Goal: Information Seeking & Learning: Learn about a topic

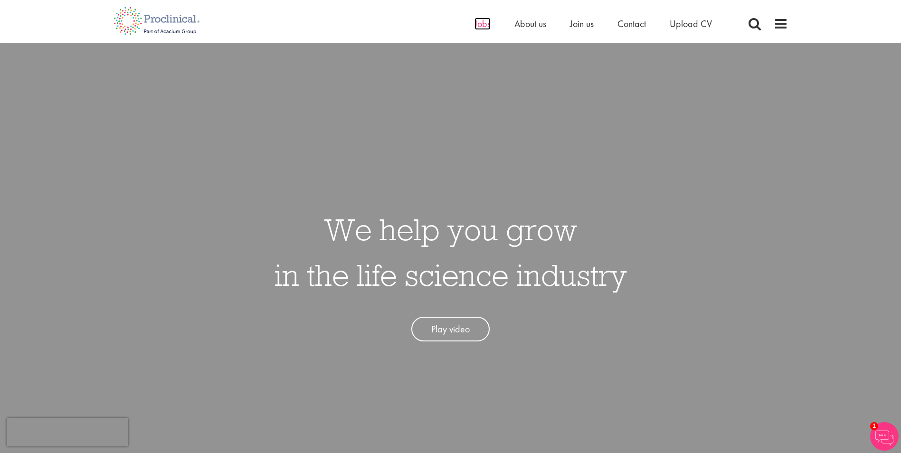
click at [484, 22] on span "Jobs" at bounding box center [482, 24] width 16 height 12
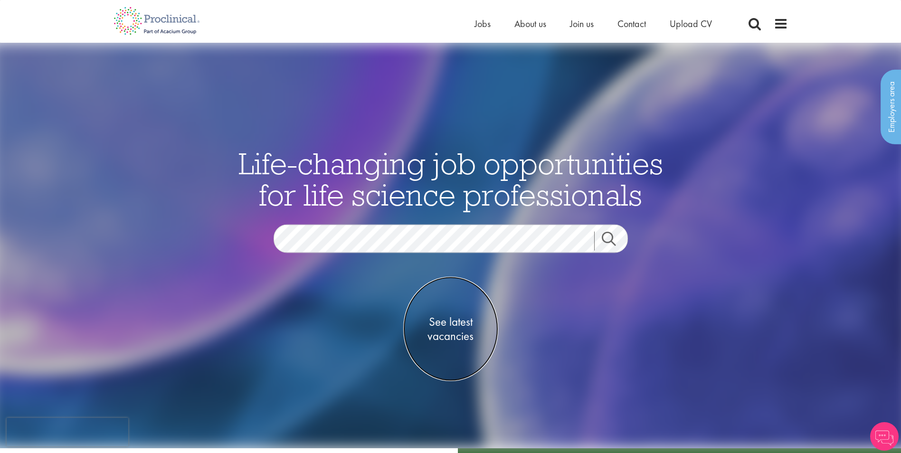
click at [433, 333] on span "See latest vacancies" at bounding box center [450, 328] width 95 height 28
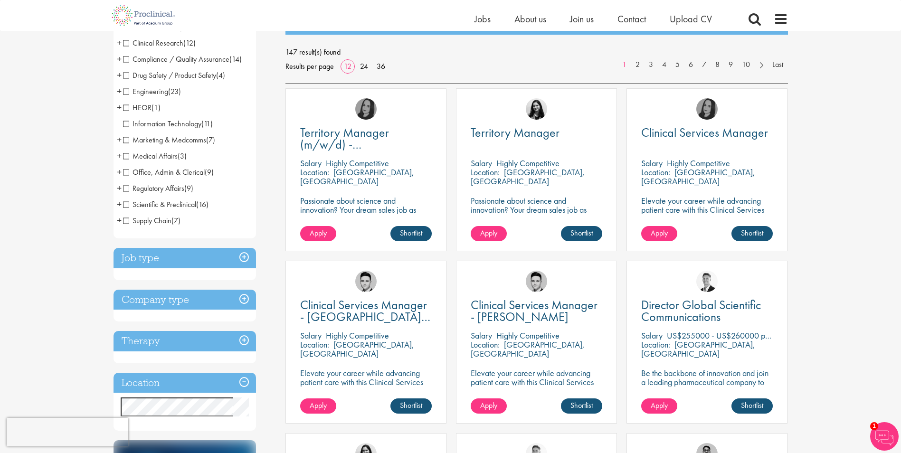
scroll to position [142, 0]
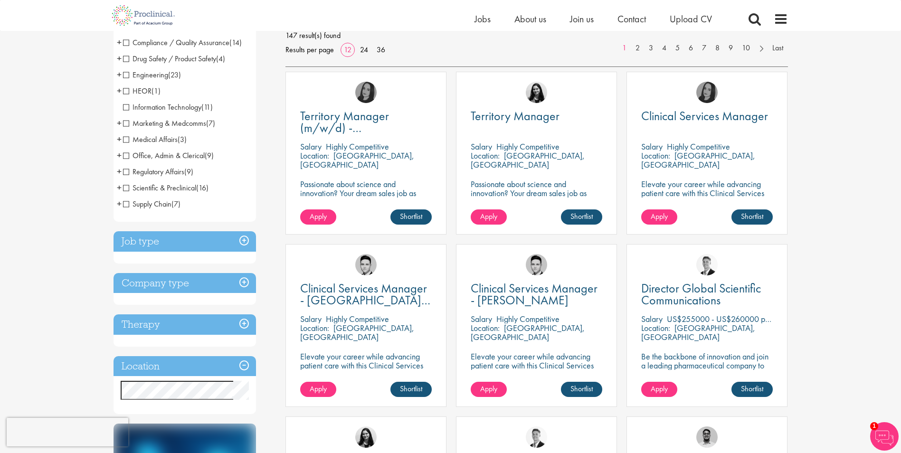
click at [245, 238] on h3 "Job type" at bounding box center [184, 241] width 142 height 20
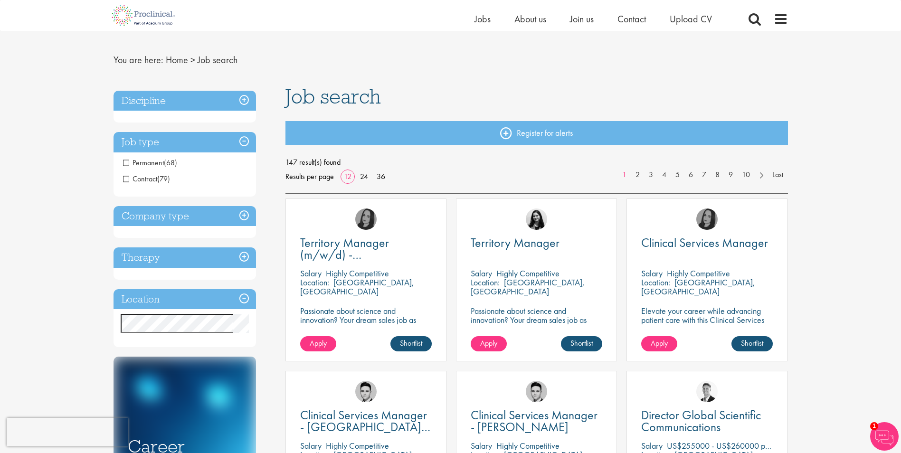
scroll to position [0, 0]
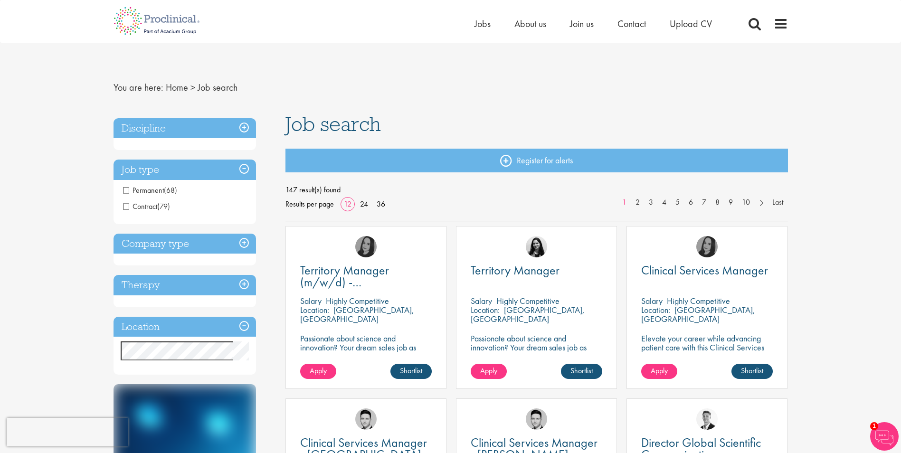
click at [124, 192] on span "Permanent" at bounding box center [143, 190] width 41 height 10
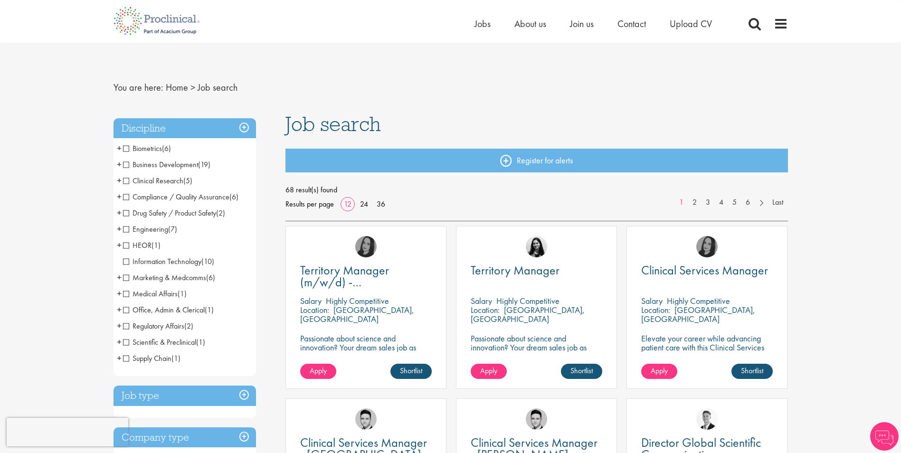
click at [119, 163] on span "+" at bounding box center [119, 164] width 5 height 14
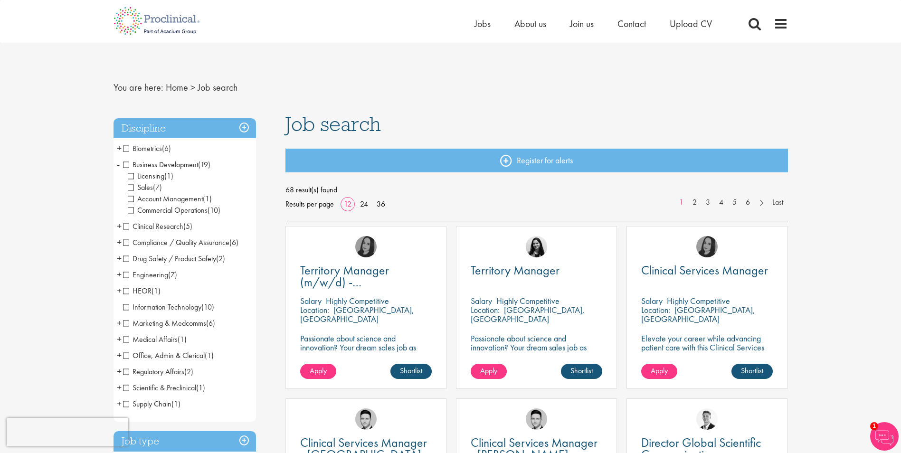
click at [131, 186] on span "Sales" at bounding box center [140, 187] width 25 height 10
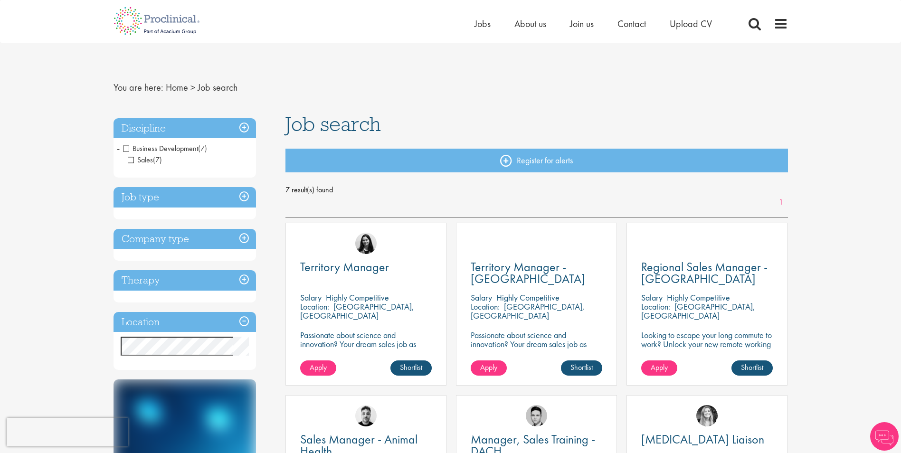
click at [148, 148] on span "Business Development" at bounding box center [160, 148] width 75 height 10
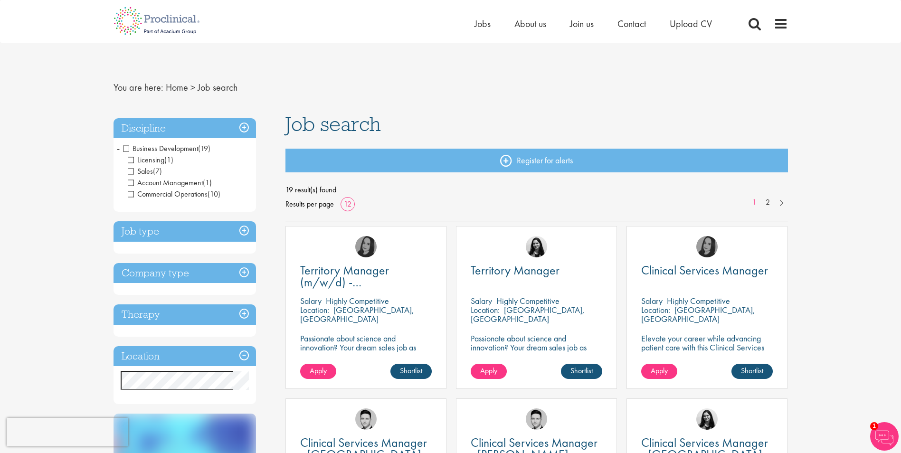
click at [132, 160] on span "Licensing" at bounding box center [146, 160] width 37 height 10
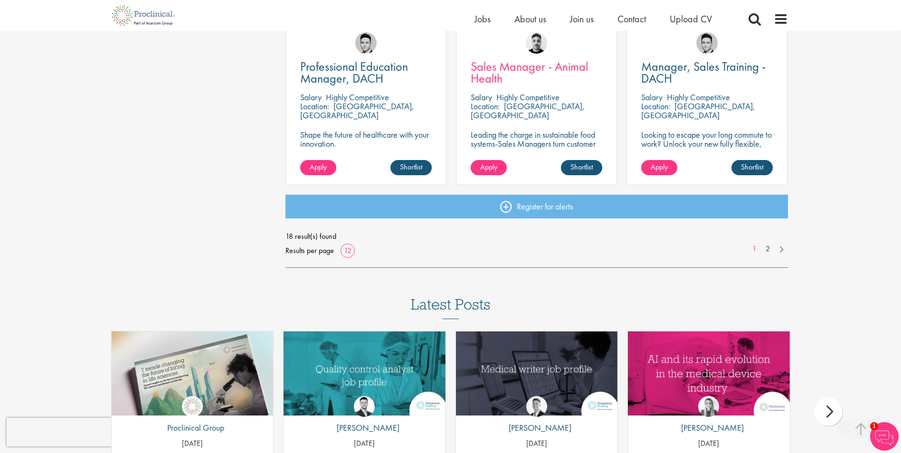
scroll to position [712, 0]
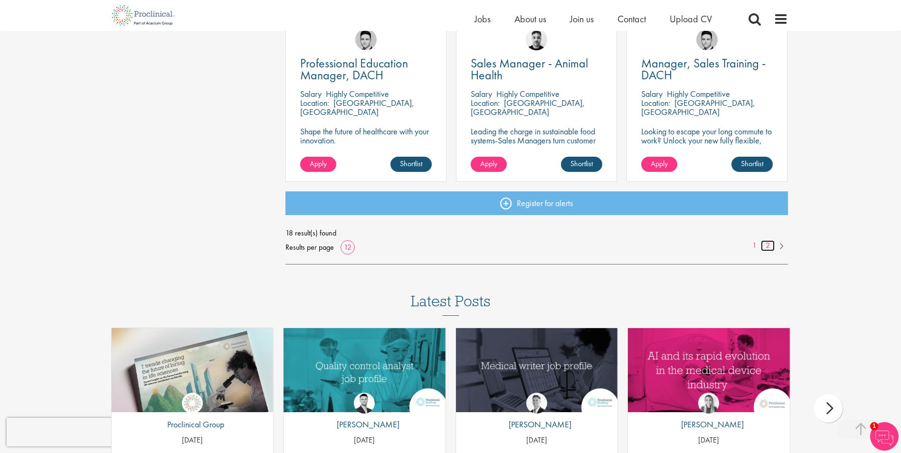
click at [766, 247] on link "2" at bounding box center [768, 245] width 14 height 11
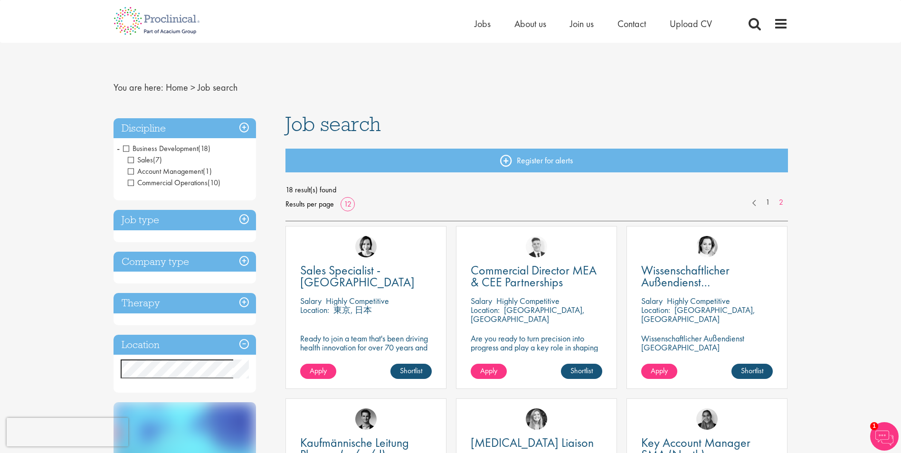
click at [124, 148] on span "Business Development" at bounding box center [160, 148] width 75 height 10
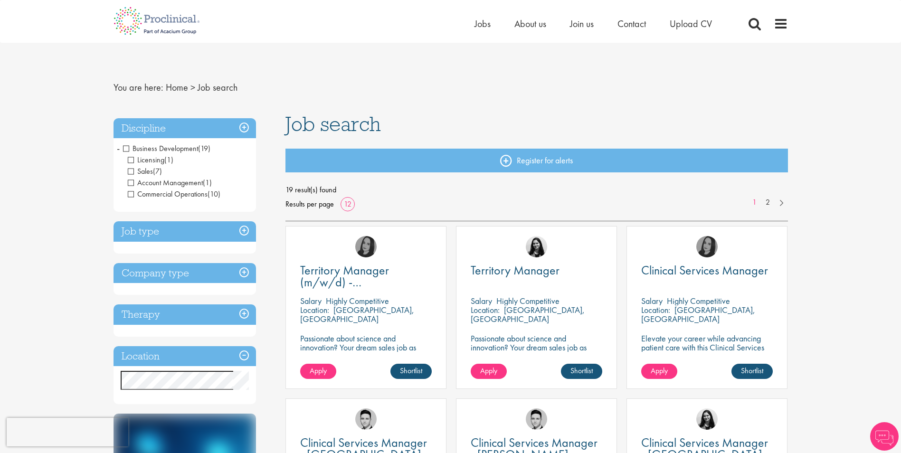
click at [124, 148] on span "Business Development" at bounding box center [160, 148] width 75 height 10
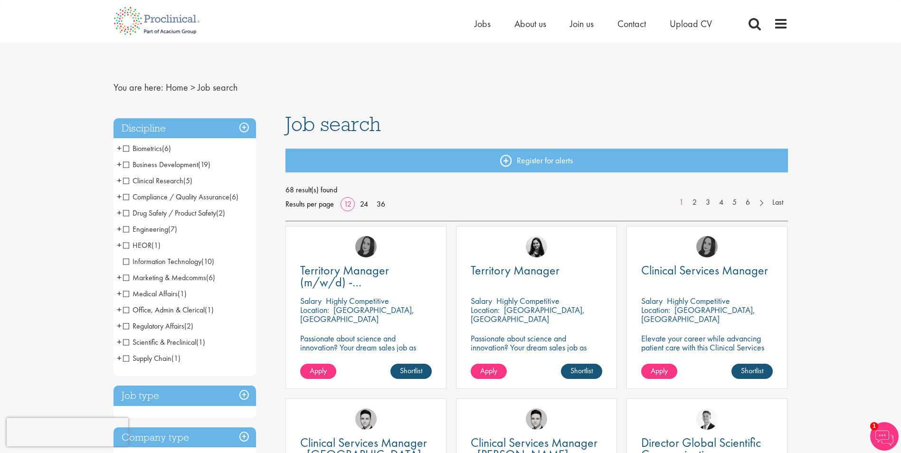
click at [119, 277] on span "+" at bounding box center [119, 277] width 5 height 14
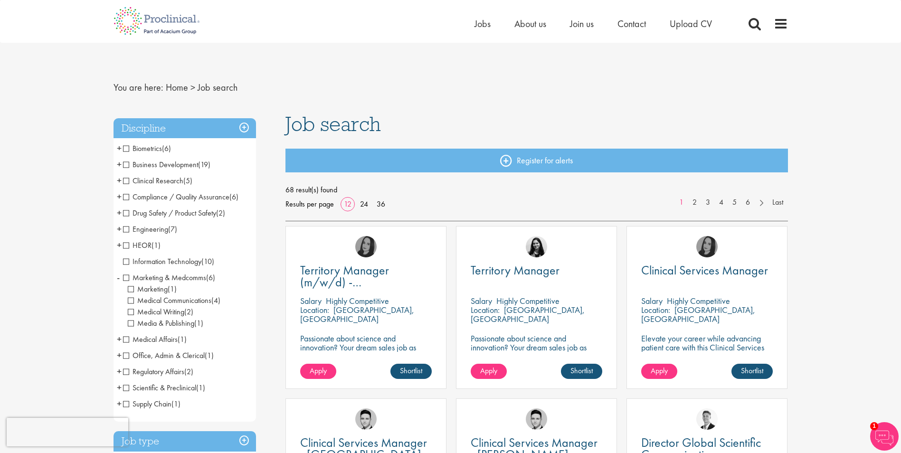
click at [131, 290] on span "Marketing" at bounding box center [148, 289] width 40 height 10
